Goal: Use online tool/utility: Utilize a website feature to perform a specific function

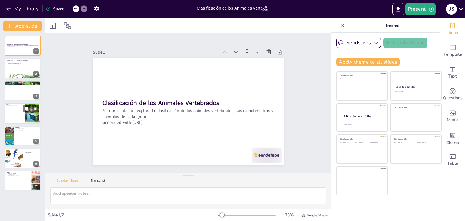
click at [18, 114] on div at bounding box center [23, 113] width 36 height 21
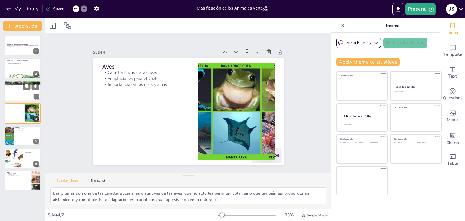
click at [19, 92] on div at bounding box center [23, 91] width 36 height 21
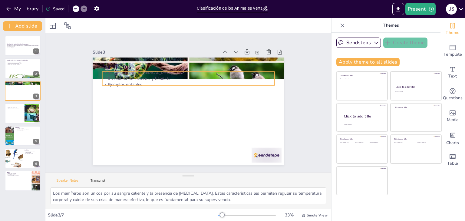
click at [120, 81] on p "Ejemplos notables" at bounding box center [188, 84] width 173 height 6
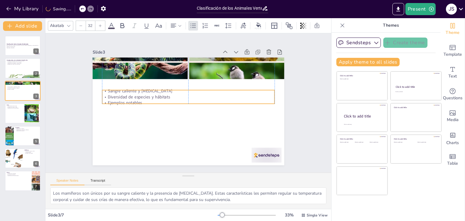
drag, startPoint x: 153, startPoint y: 83, endPoint x: 153, endPoint y: 101, distance: 17.9
click at [153, 101] on p "Ejemplos notables" at bounding box center [188, 103] width 173 height 6
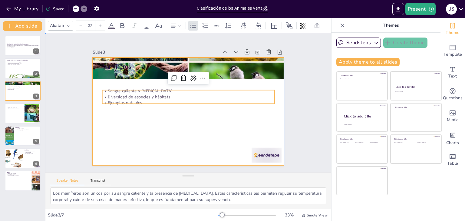
click at [146, 123] on div at bounding box center [189, 112] width 192 height 108
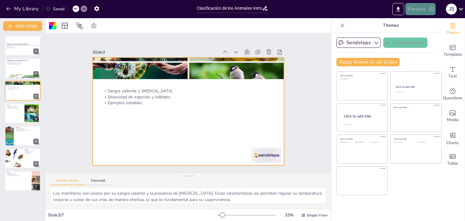
click at [426, 9] on button "Present" at bounding box center [420, 9] width 30 height 12
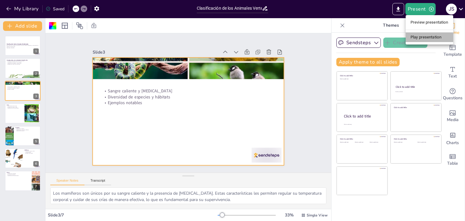
click at [434, 39] on li "Play presentation" at bounding box center [430, 37] width 48 height 10
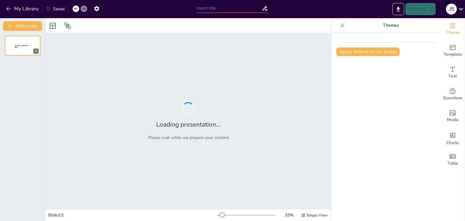
type input "Clasificación de los Animales Vertebrados"
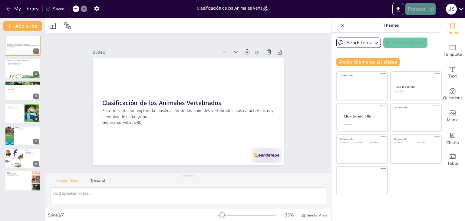
click at [432, 12] on icon "button" at bounding box center [431, 9] width 6 height 6
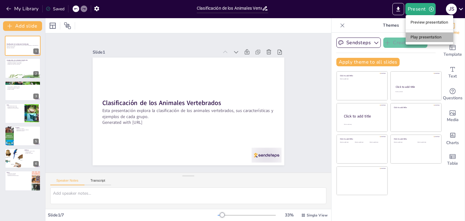
click at [434, 38] on li "Play presentation" at bounding box center [430, 37] width 48 height 10
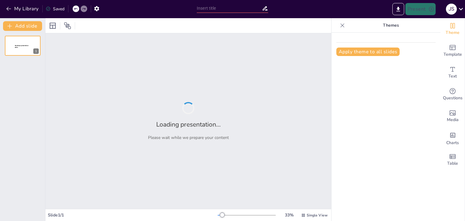
type input "Clasificación de los Animales Vertebrados"
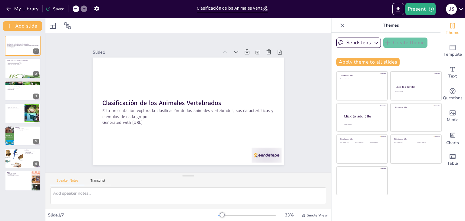
click at [457, 12] on icon at bounding box center [461, 9] width 8 height 8
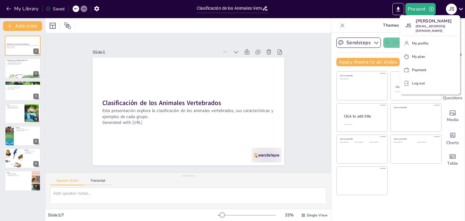
click at [363, 14] on div at bounding box center [232, 110] width 465 height 221
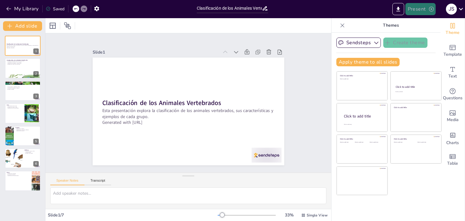
click at [430, 11] on icon "button" at bounding box center [431, 9] width 5 height 5
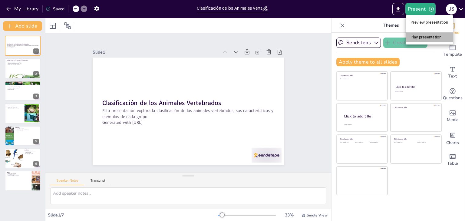
click at [432, 36] on li "Play presentation" at bounding box center [430, 37] width 48 height 10
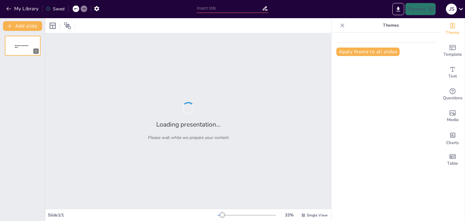
type input "Clasificación de los Animales Vertebrados"
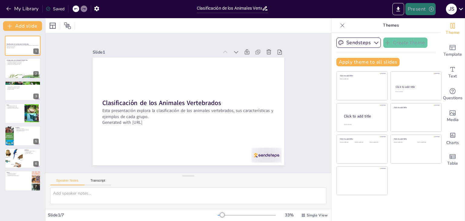
click at [421, 11] on button "Present" at bounding box center [420, 9] width 30 height 12
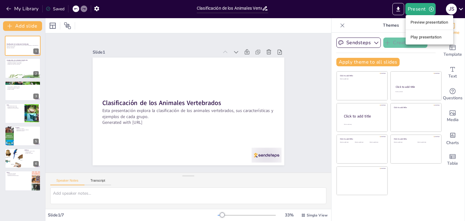
click at [431, 38] on li "Play presentation" at bounding box center [430, 37] width 48 height 10
